Goal: Register for event/course

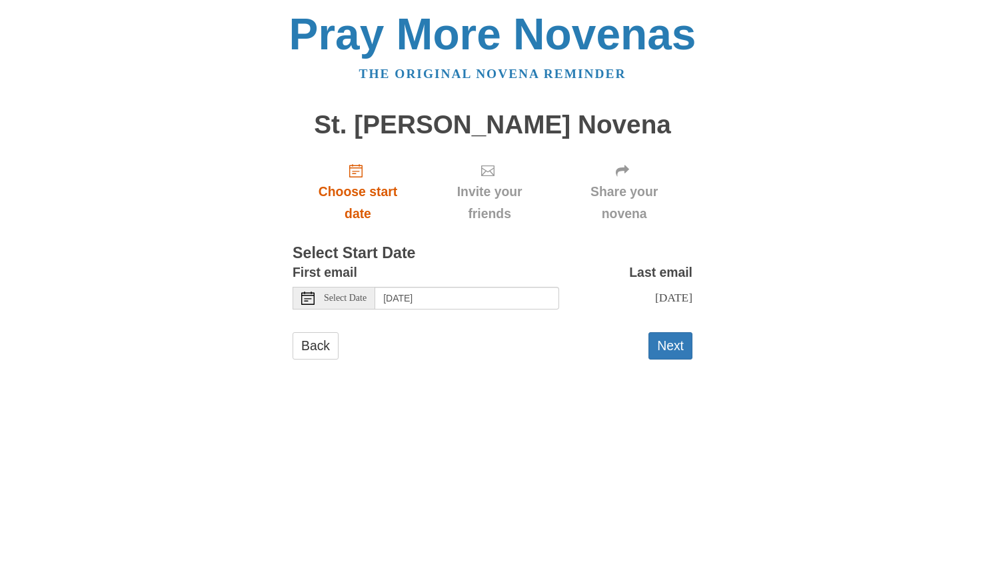
click at [358, 181] on span "Choose start date" at bounding box center [358, 203] width 104 height 44
click at [355, 168] on icon "Choose start date" at bounding box center [355, 170] width 13 height 13
click at [355, 172] on use "Choose start date" at bounding box center [355, 170] width 13 height 13
click at [676, 345] on button "Next" at bounding box center [670, 345] width 44 height 27
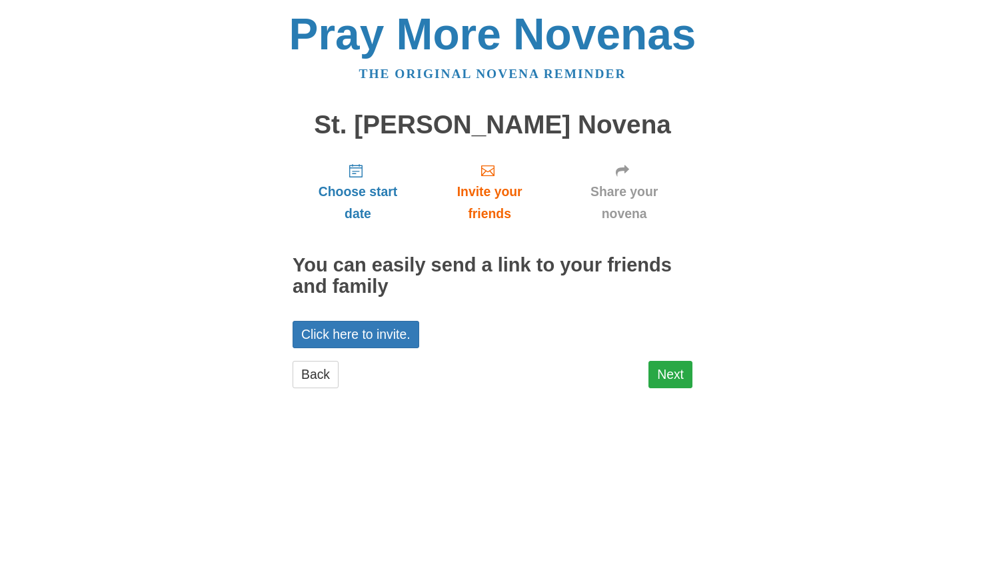
click at [680, 365] on link "Next" at bounding box center [670, 374] width 44 height 27
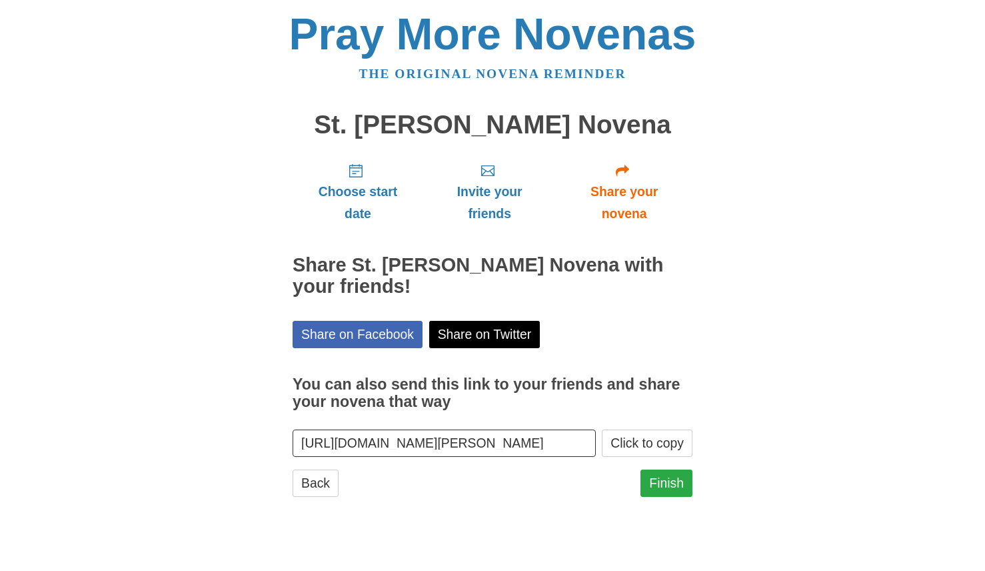
click at [672, 473] on link "Finish" at bounding box center [666, 482] width 52 height 27
